Goal: Task Accomplishment & Management: Use online tool/utility

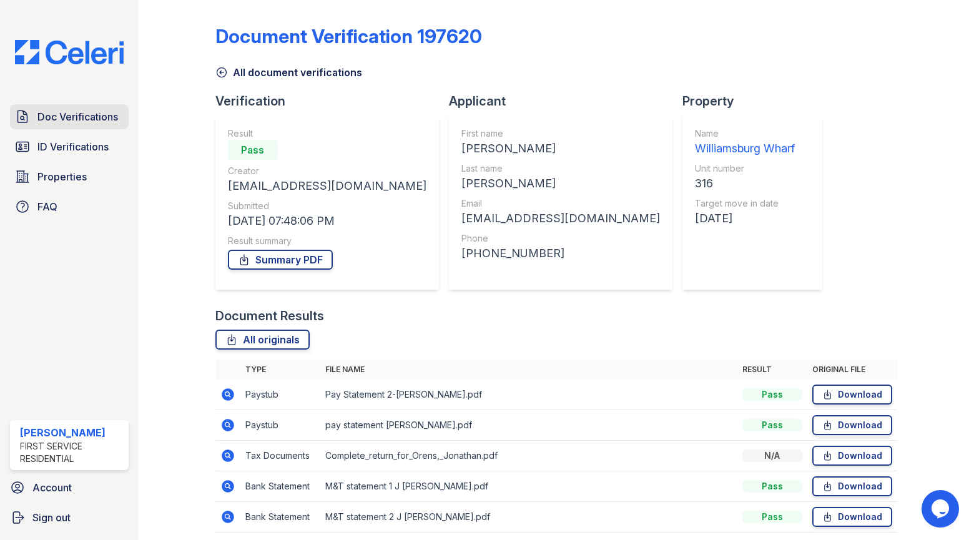
click at [79, 111] on span "Doc Verifications" at bounding box center [77, 116] width 81 height 15
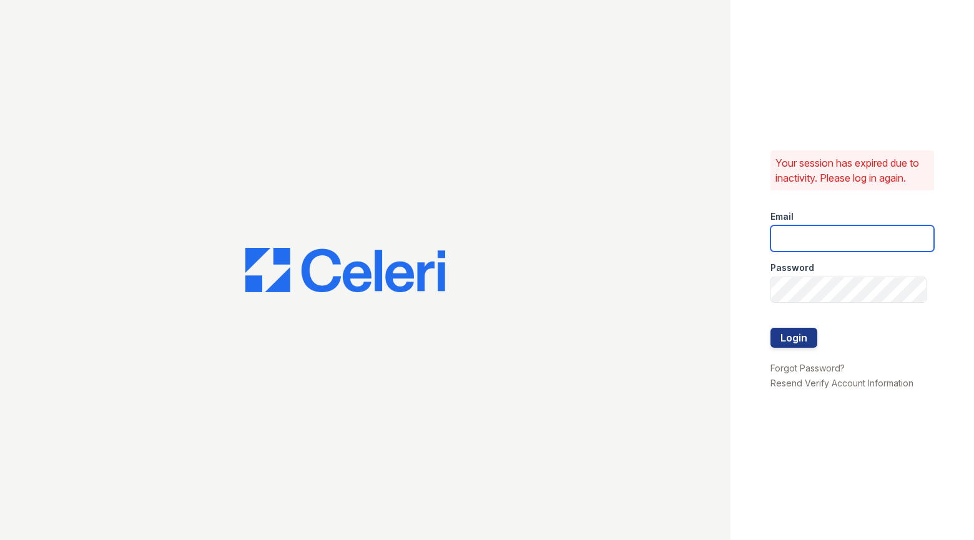
type input "[PERSON_NAME][EMAIL_ADDRESS][PERSON_NAME][PERSON_NAME][DOMAIN_NAME]"
click at [796, 335] on button "Login" at bounding box center [793, 338] width 47 height 20
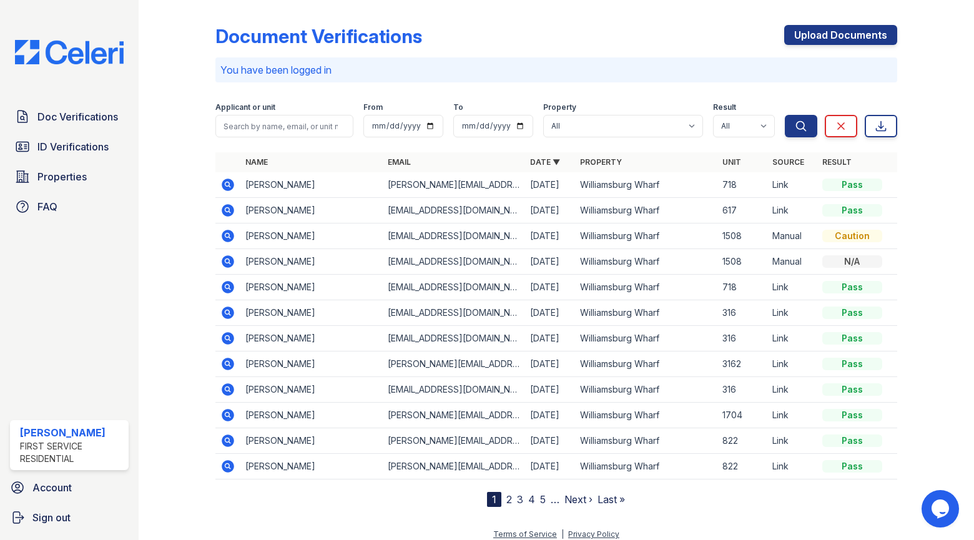
click at [230, 361] on icon at bounding box center [228, 364] width 12 height 12
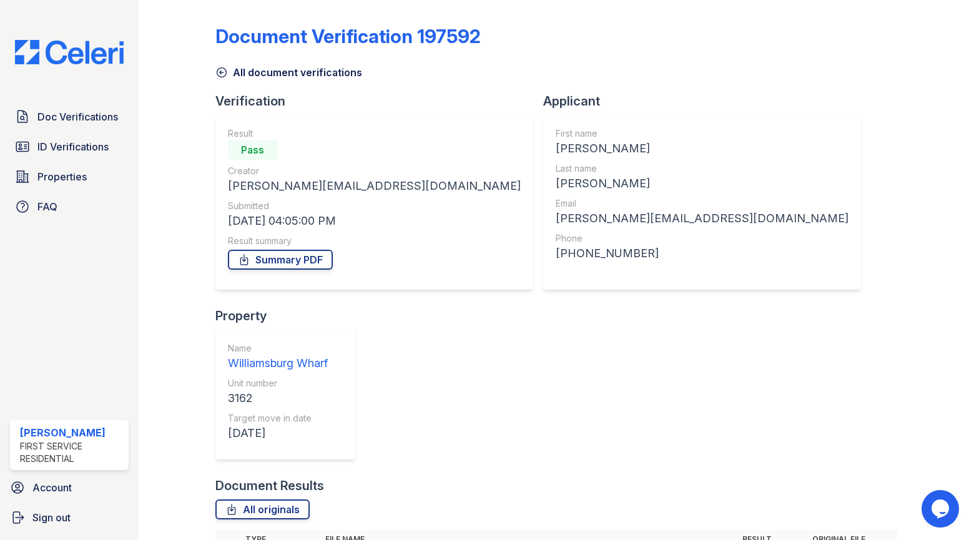
scroll to position [47, 0]
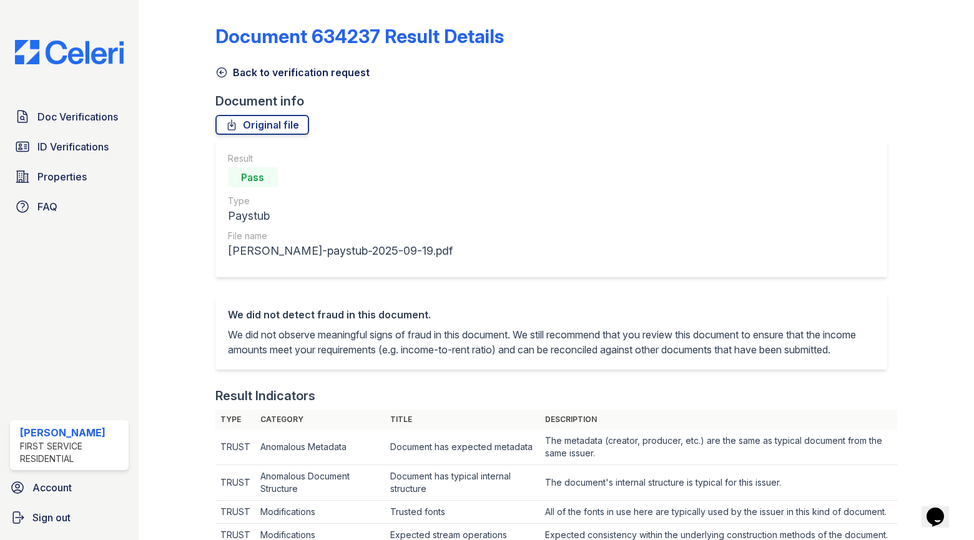
click at [220, 72] on icon at bounding box center [221, 72] width 9 height 9
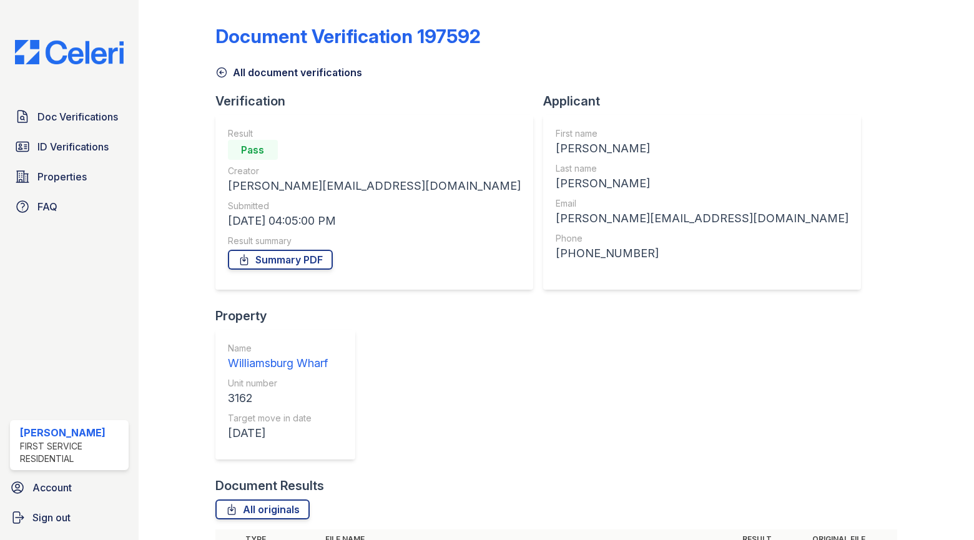
click at [221, 74] on icon at bounding box center [221, 72] width 12 height 12
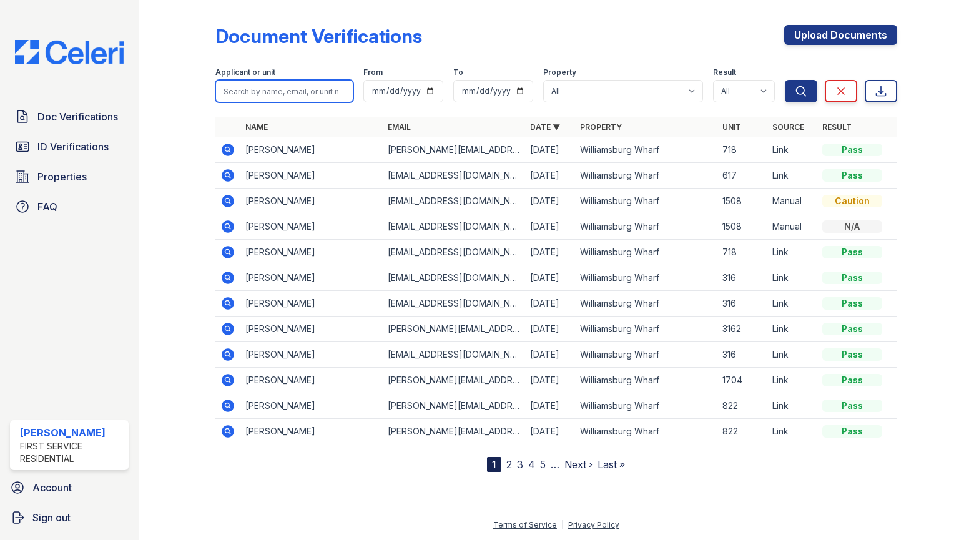
click at [326, 94] on input "search" at bounding box center [284, 91] width 138 height 22
type input "trevor"
click at [785, 80] on button "Search" at bounding box center [801, 91] width 32 height 22
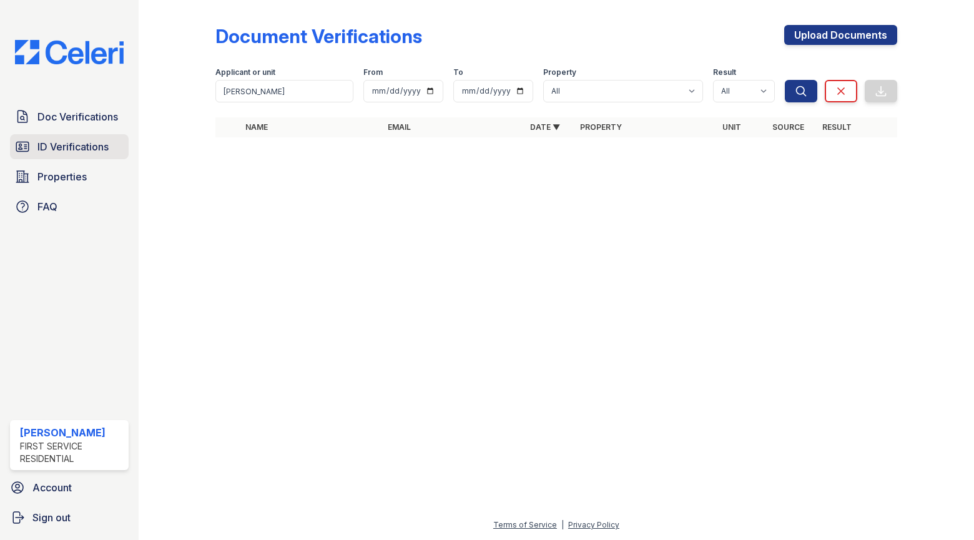
click at [82, 144] on span "ID Verifications" at bounding box center [72, 146] width 71 height 15
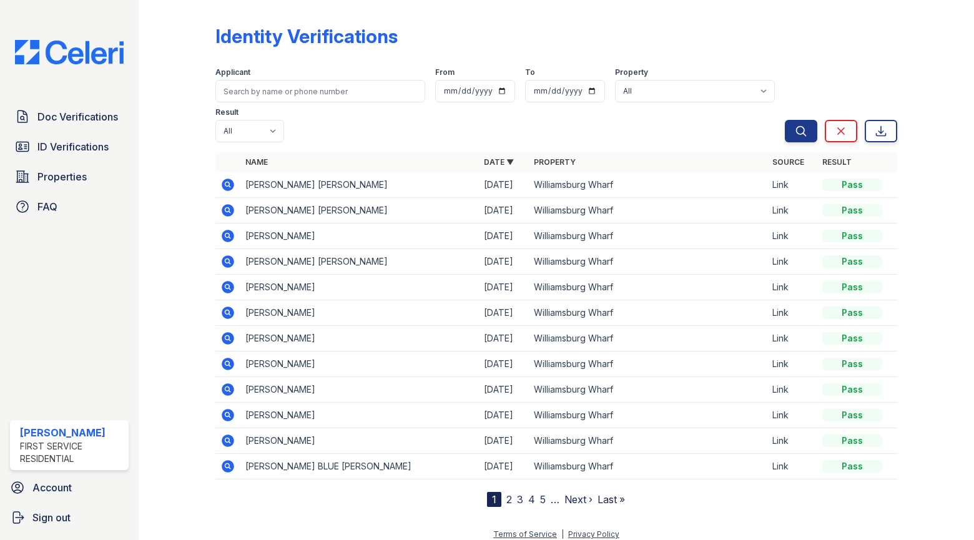
click at [511, 493] on link "2" at bounding box center [509, 499] width 6 height 12
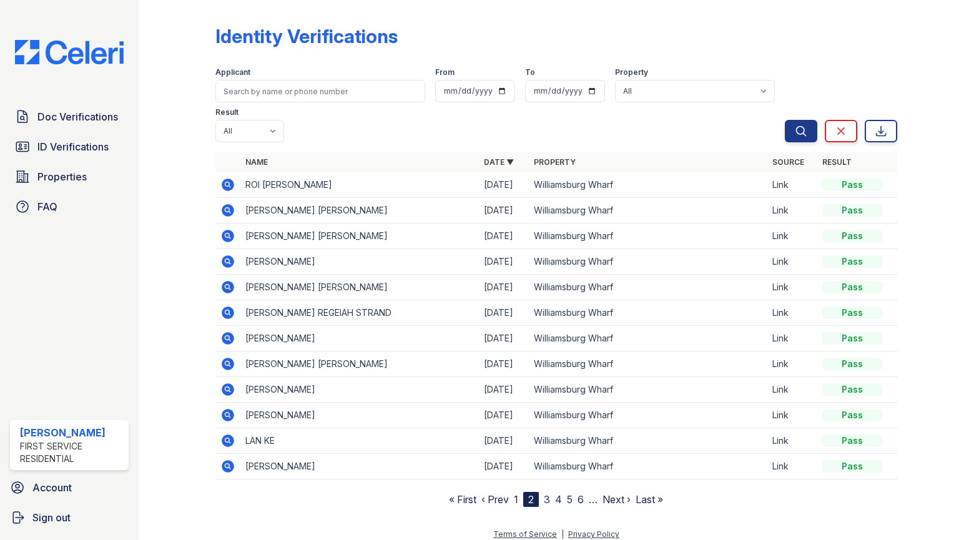
click at [68, 102] on div "Doc Verifications ID Verifications Properties FAQ Mindsy Singh First Service Re…" at bounding box center [69, 270] width 139 height 540
click at [68, 114] on span "Doc Verifications" at bounding box center [77, 116] width 81 height 15
